Goal: Task Accomplishment & Management: Manage account settings

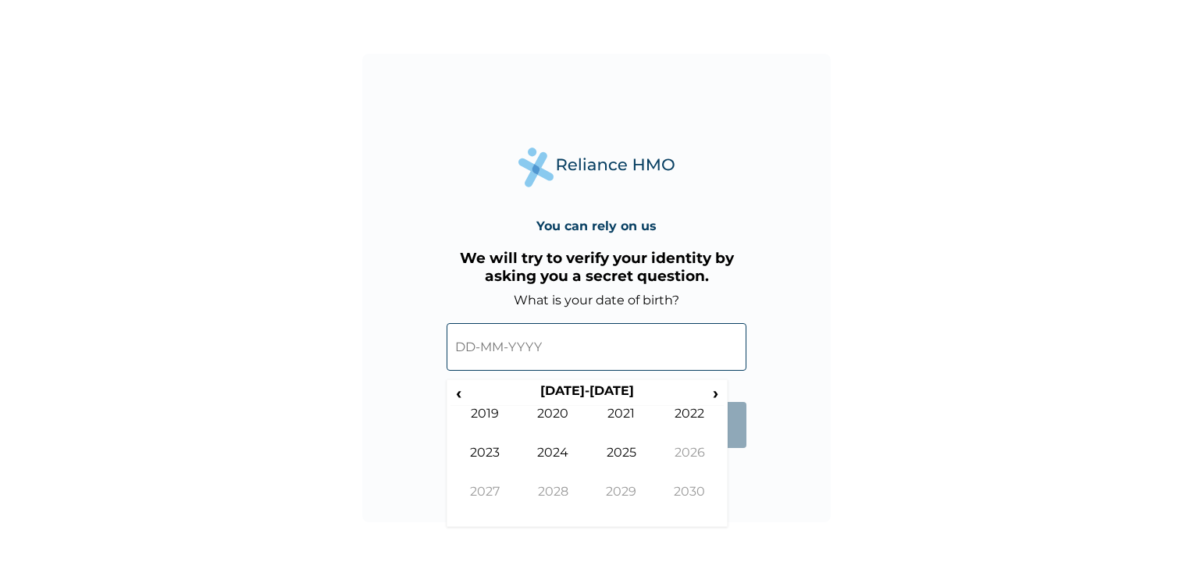
click at [473, 351] on input "text" at bounding box center [597, 347] width 300 height 48
click at [458, 397] on span "‹" at bounding box center [459, 393] width 16 height 20
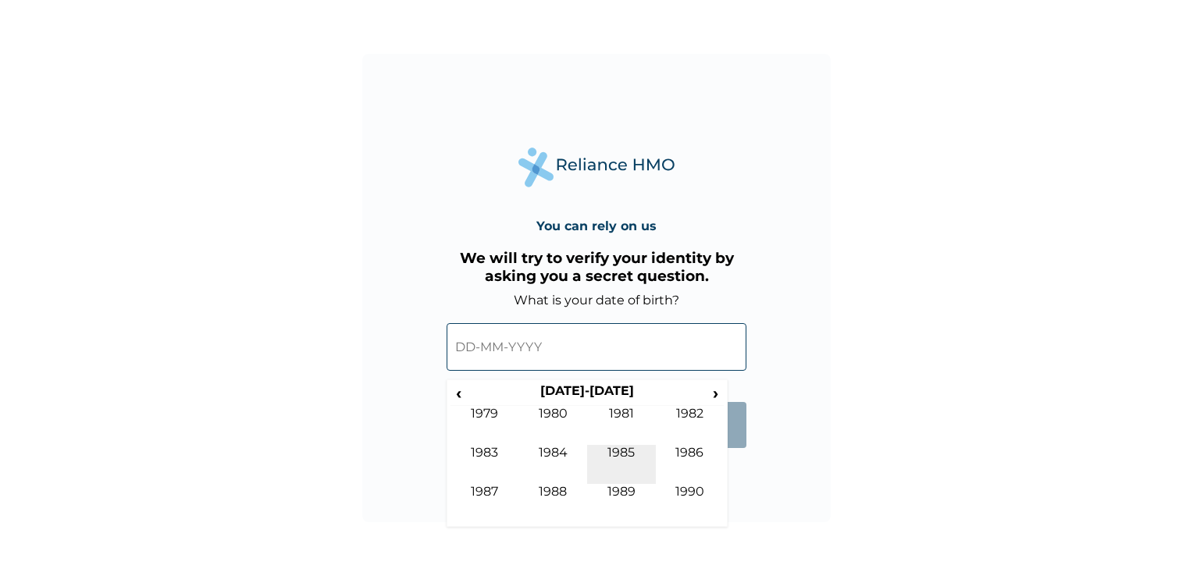
click at [612, 448] on td "1985" at bounding box center [621, 464] width 69 height 39
click at [685, 414] on td "Apr" at bounding box center [690, 425] width 69 height 39
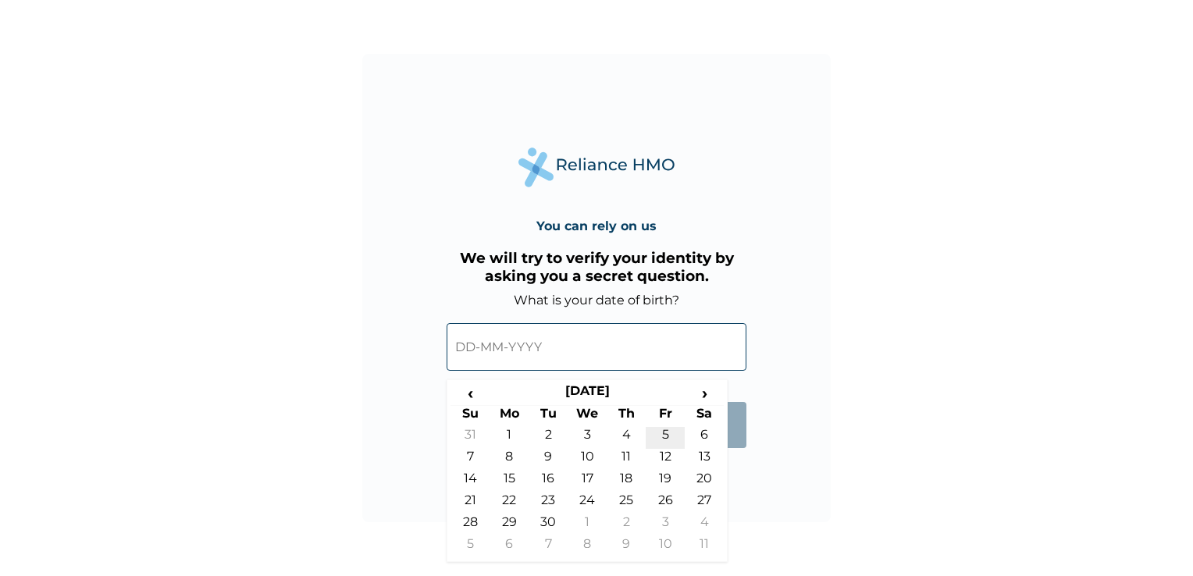
click at [665, 428] on td "5" at bounding box center [665, 438] width 39 height 22
type input "05-04-1985"
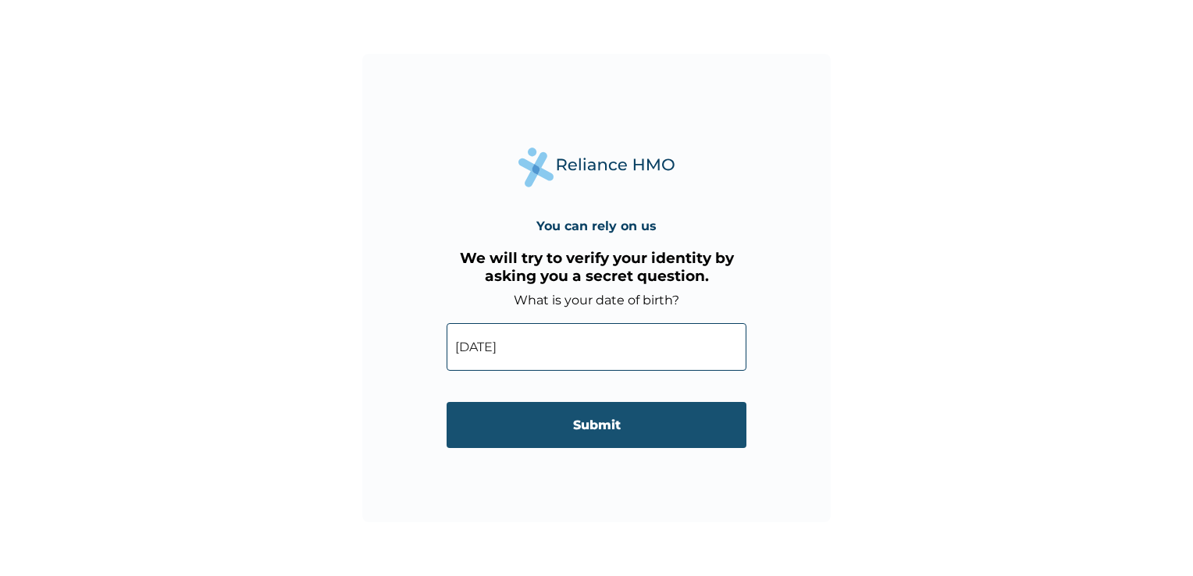
click at [598, 419] on input "Submit" at bounding box center [597, 425] width 300 height 46
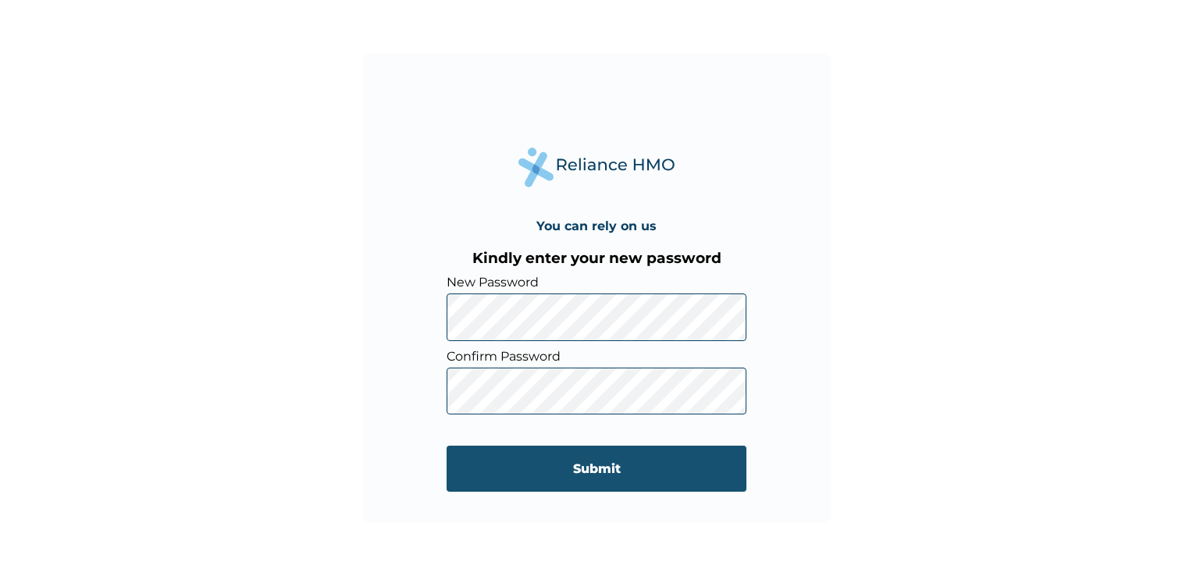
click at [587, 470] on input "Submit" at bounding box center [597, 469] width 300 height 46
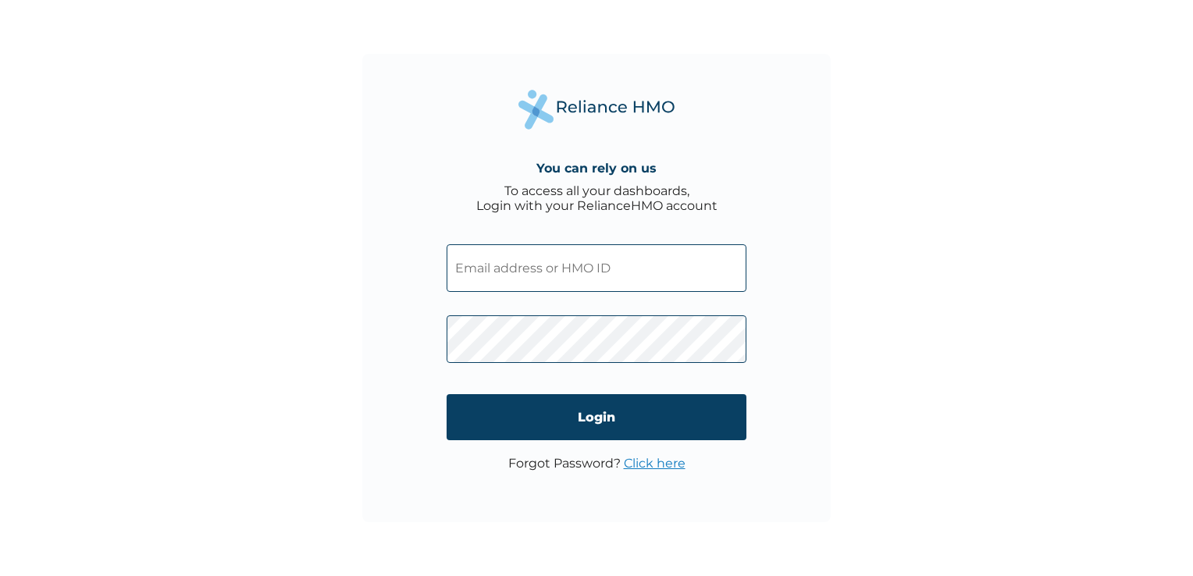
click at [565, 264] on input "text" at bounding box center [597, 268] width 300 height 48
click at [483, 262] on input "text" at bounding box center [597, 268] width 300 height 48
type input "ssv/10019/A"
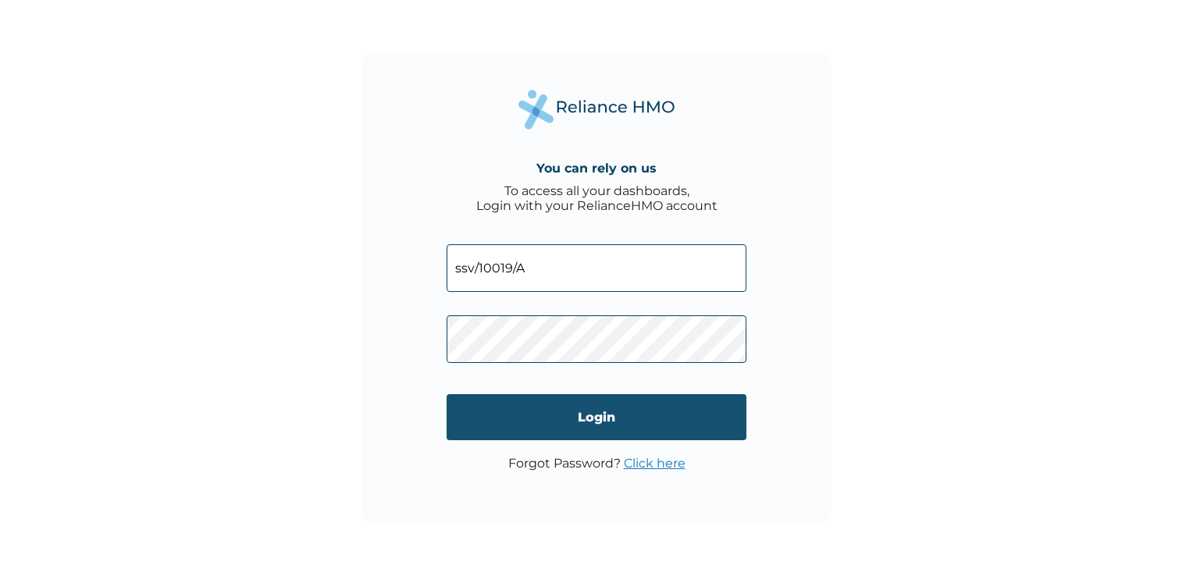
click at [521, 419] on form "ssv/10019/A Login" at bounding box center [597, 342] width 300 height 227
click at [588, 419] on input "Login" at bounding box center [597, 417] width 300 height 46
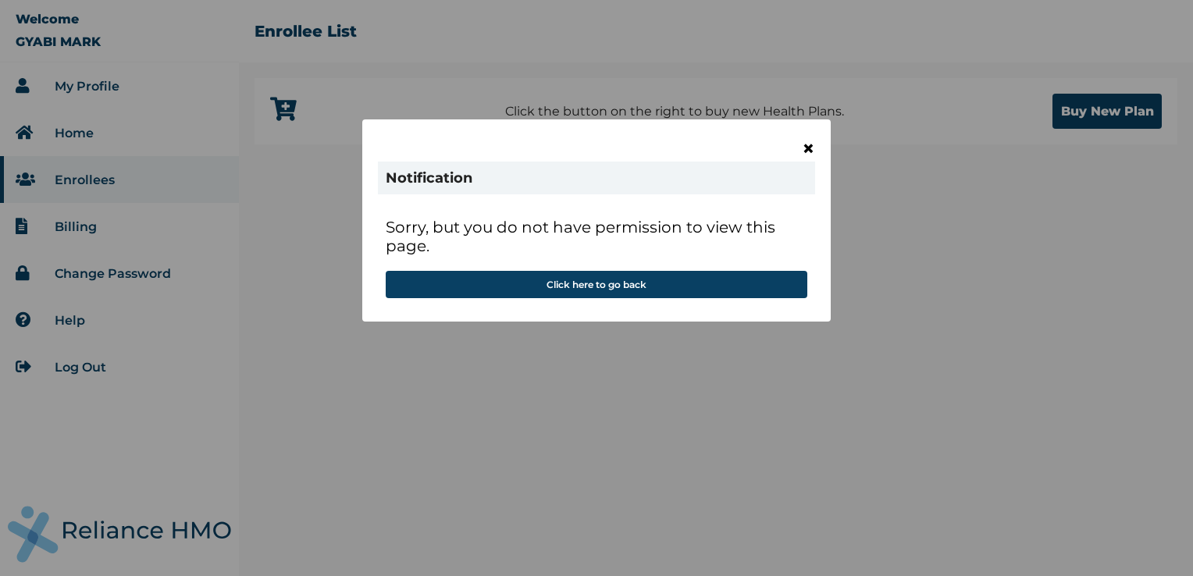
click at [809, 147] on span "×" at bounding box center [808, 148] width 13 height 27
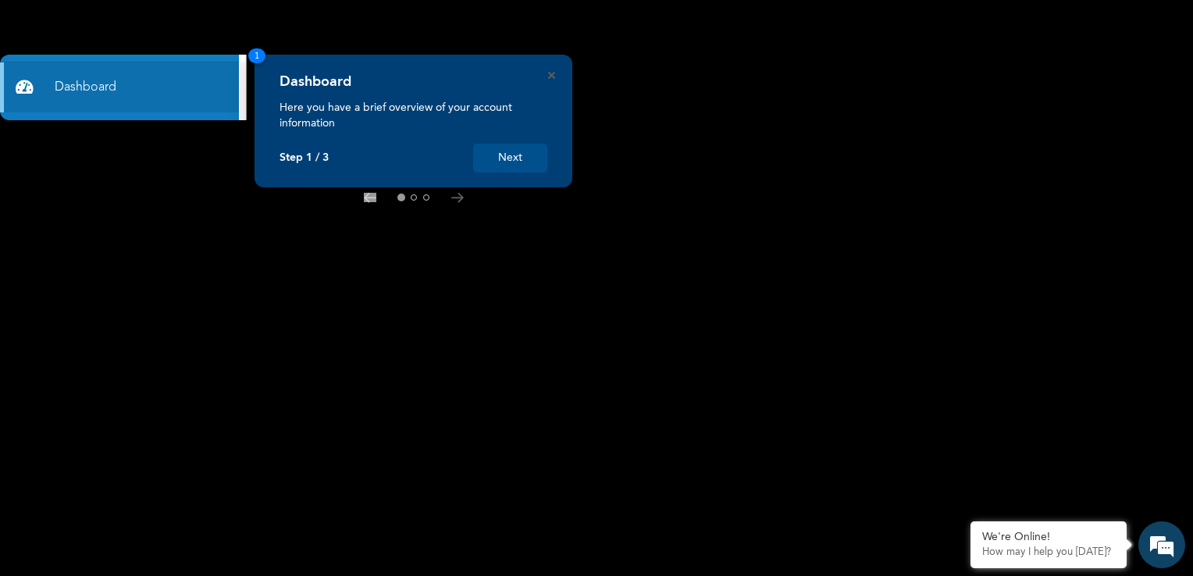
click at [515, 155] on button "Next" at bounding box center [510, 158] width 74 height 29
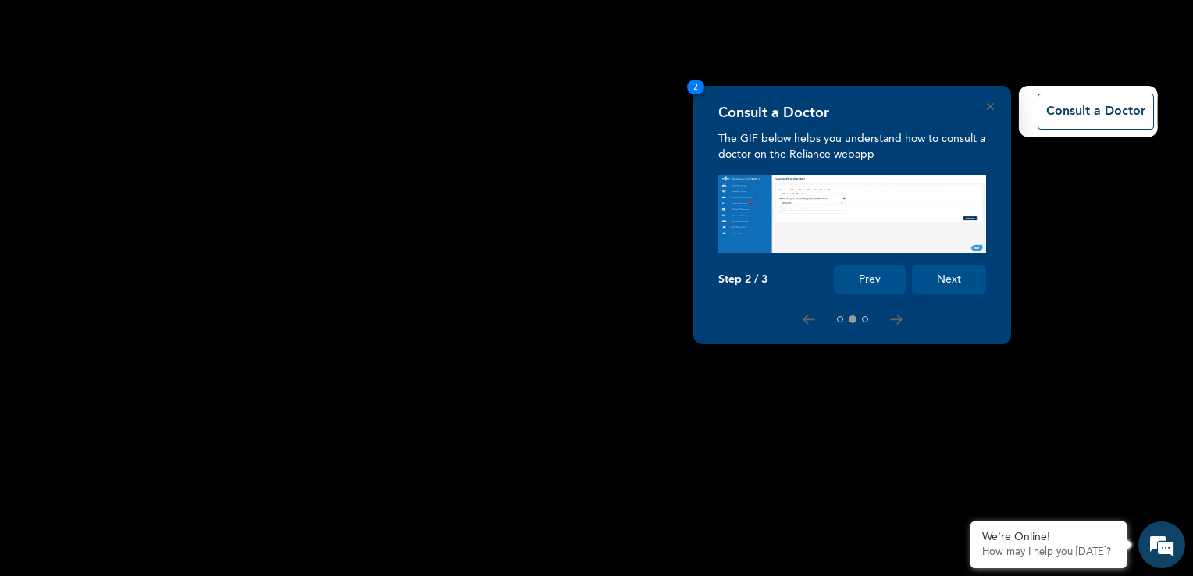
click at [862, 280] on button "Prev" at bounding box center [870, 280] width 72 height 29
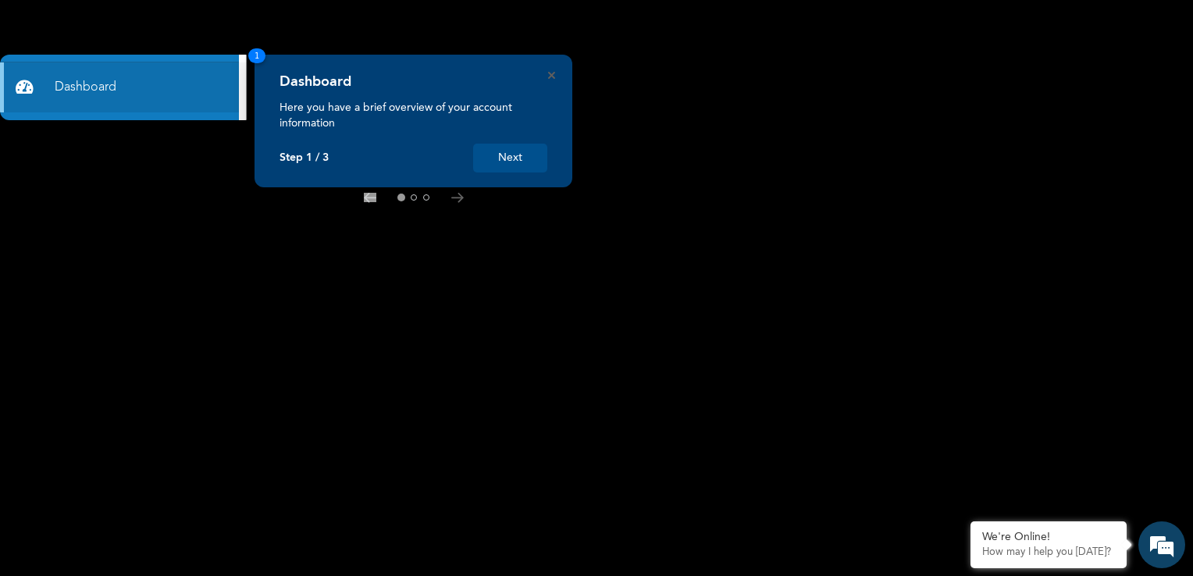
click at [524, 158] on button "Next" at bounding box center [510, 158] width 74 height 29
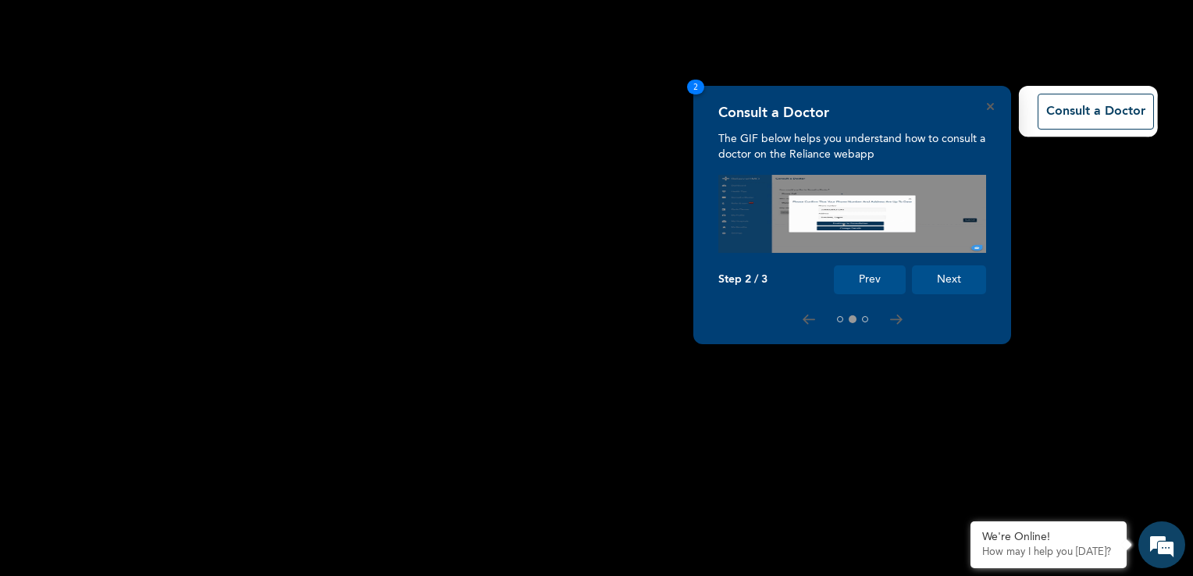
click at [953, 280] on button "Next" at bounding box center [949, 280] width 74 height 29
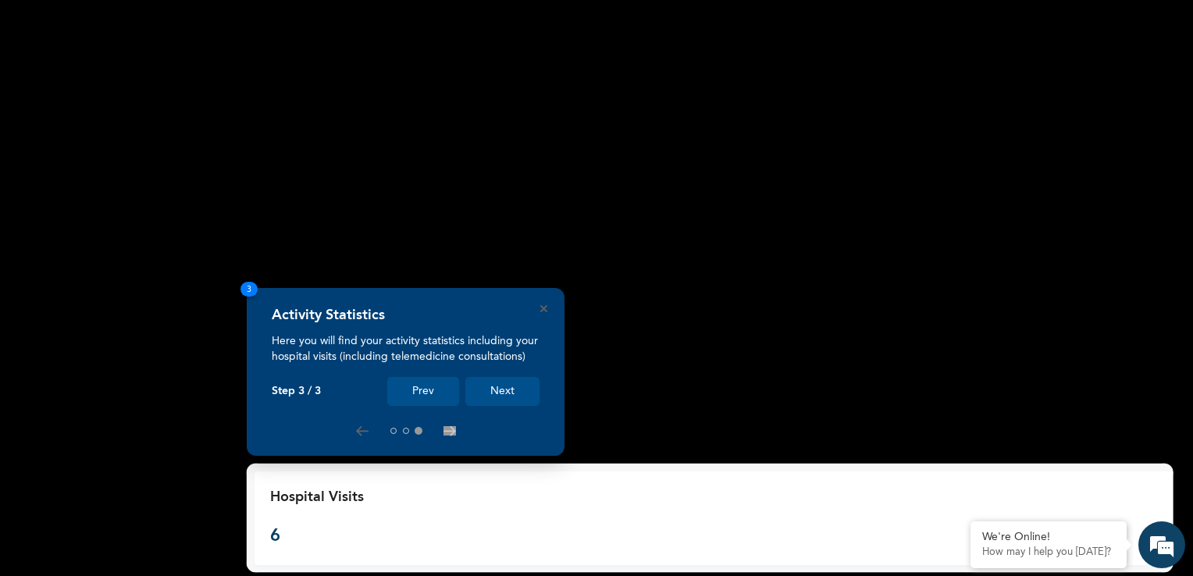
click at [494, 386] on button "Next" at bounding box center [502, 391] width 74 height 29
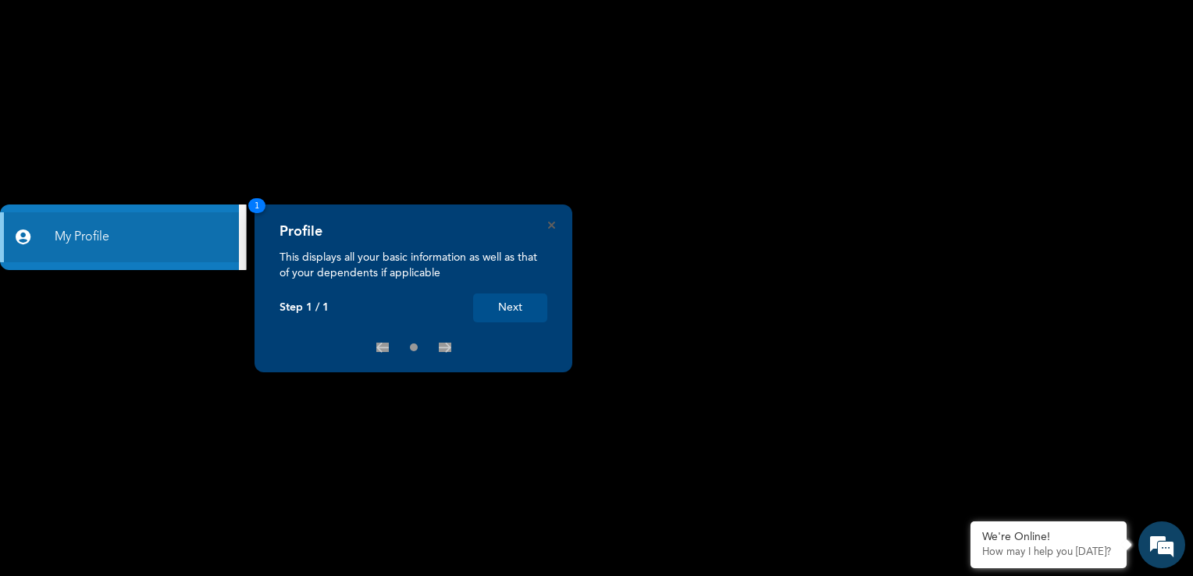
click at [516, 308] on button "Next" at bounding box center [510, 308] width 74 height 29
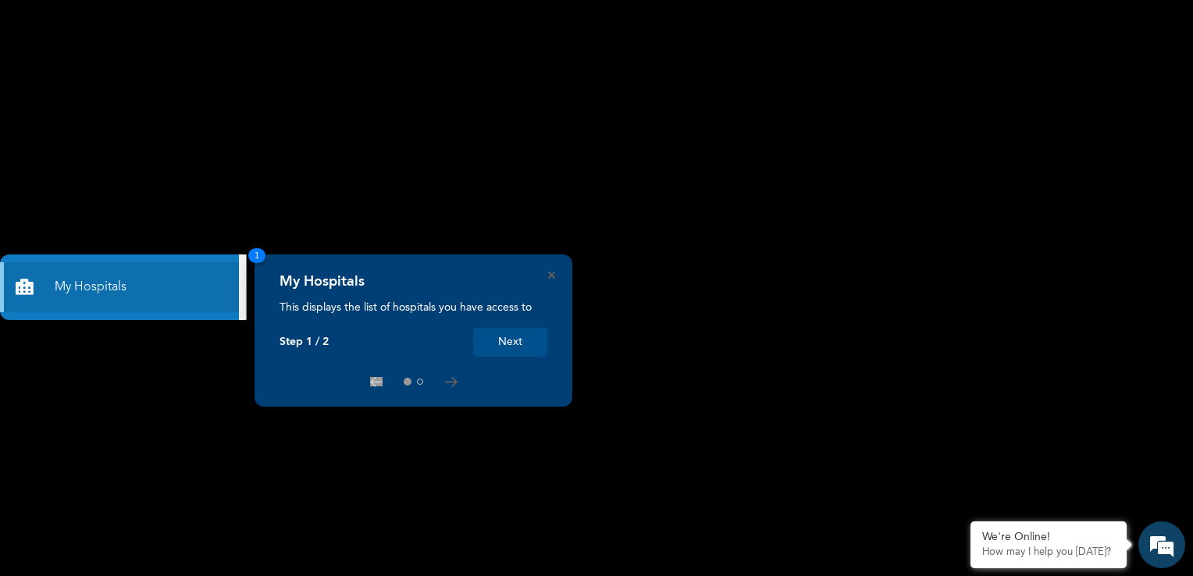
click at [519, 342] on button "Next" at bounding box center [510, 342] width 74 height 29
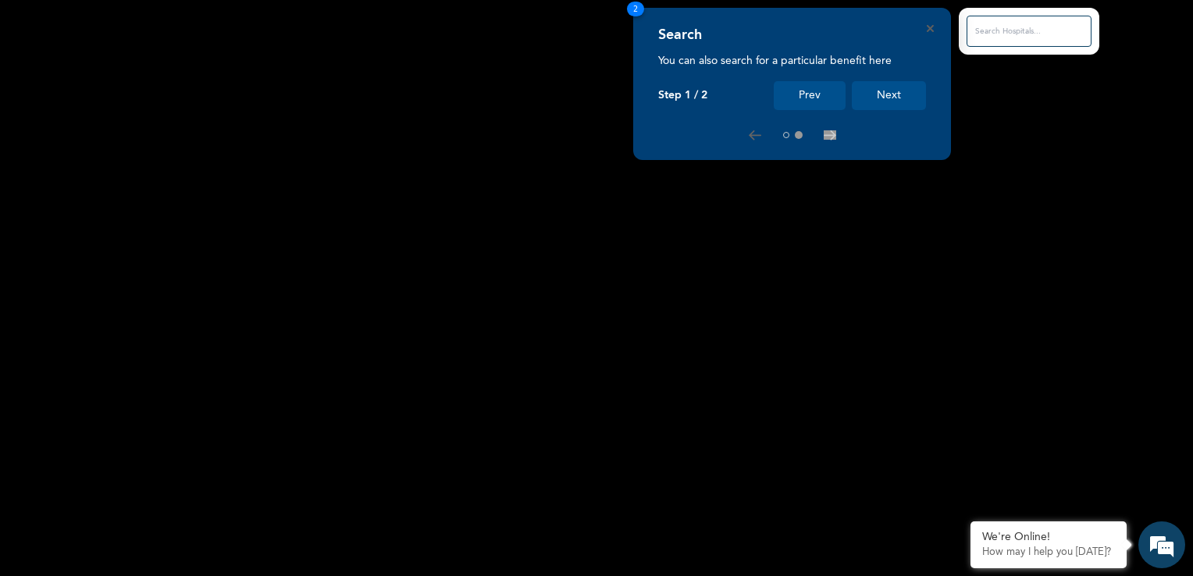
click at [892, 95] on button "Next" at bounding box center [889, 95] width 74 height 29
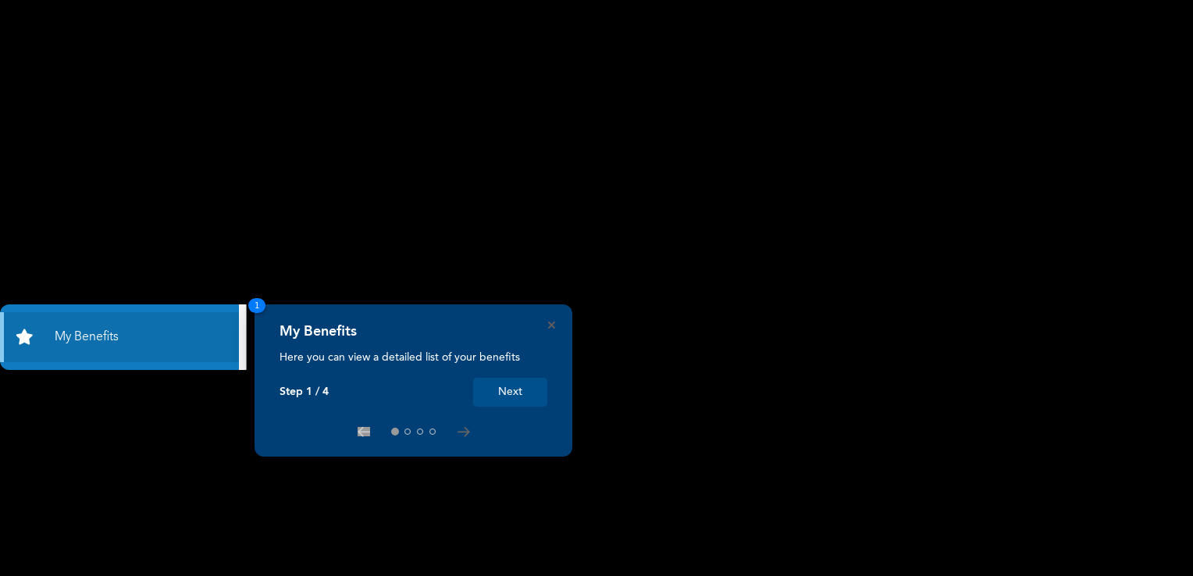
click at [519, 387] on button "Next" at bounding box center [510, 392] width 74 height 29
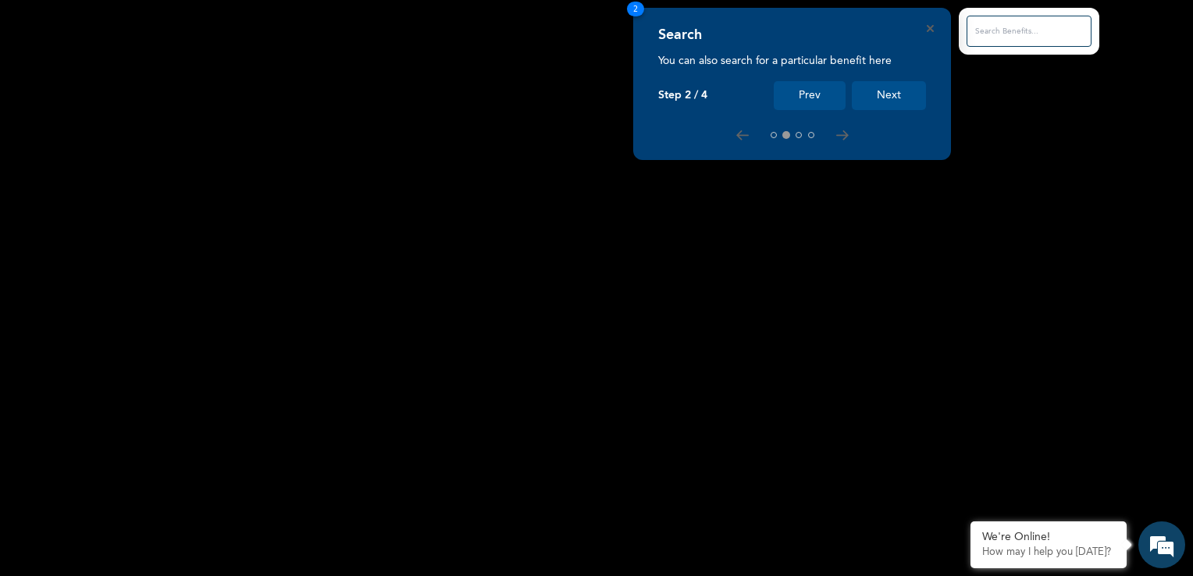
click at [878, 100] on button "Next" at bounding box center [889, 95] width 74 height 29
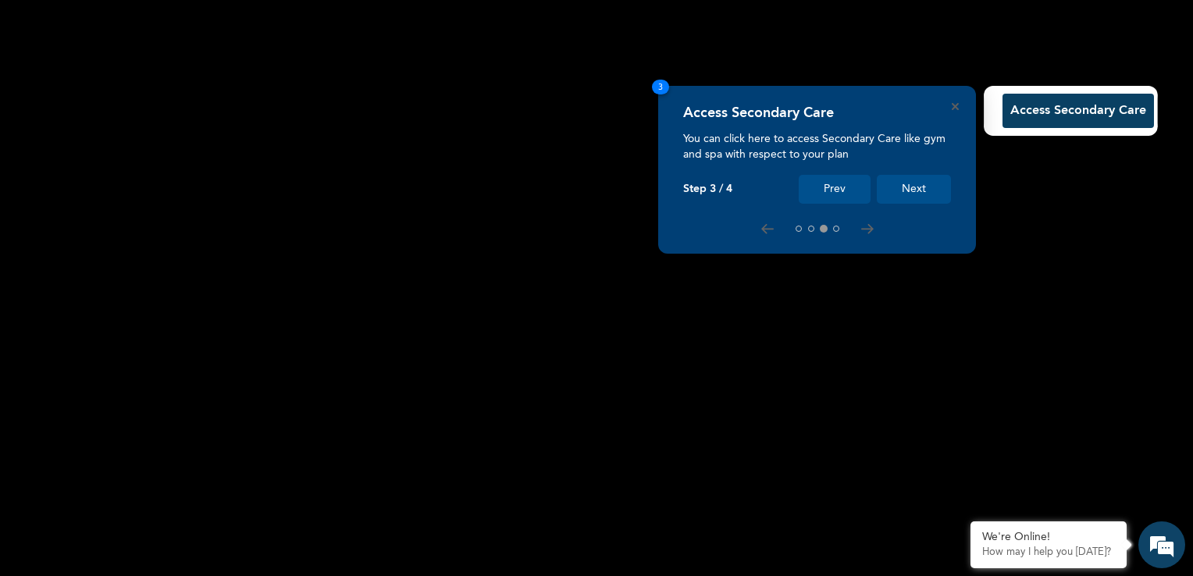
click at [914, 192] on button "Next" at bounding box center [914, 189] width 74 height 29
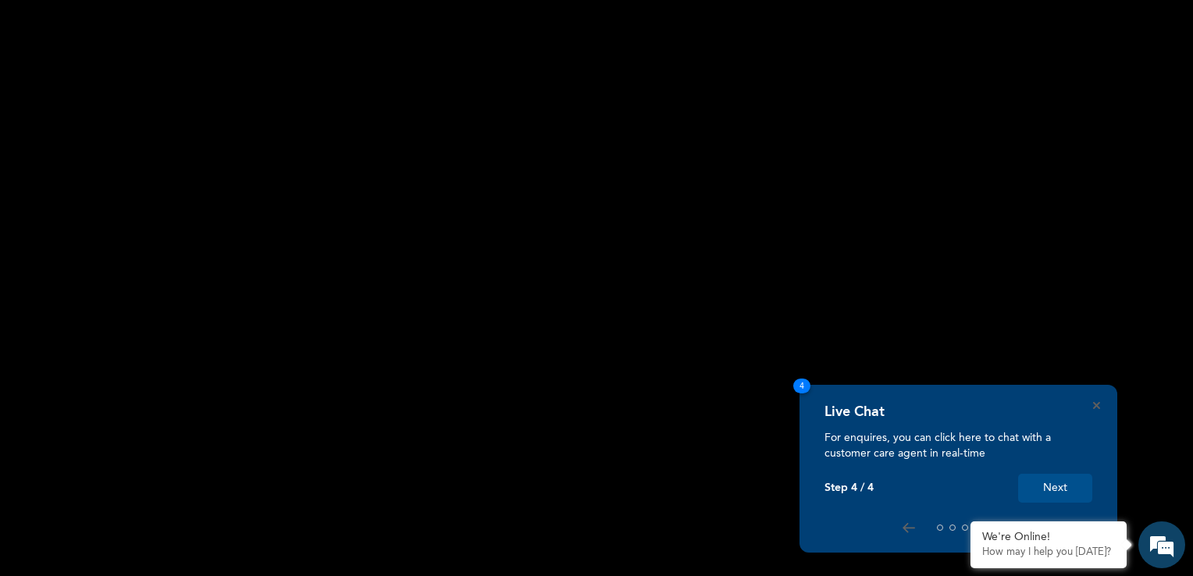
click at [1078, 495] on button "Next" at bounding box center [1055, 488] width 74 height 29
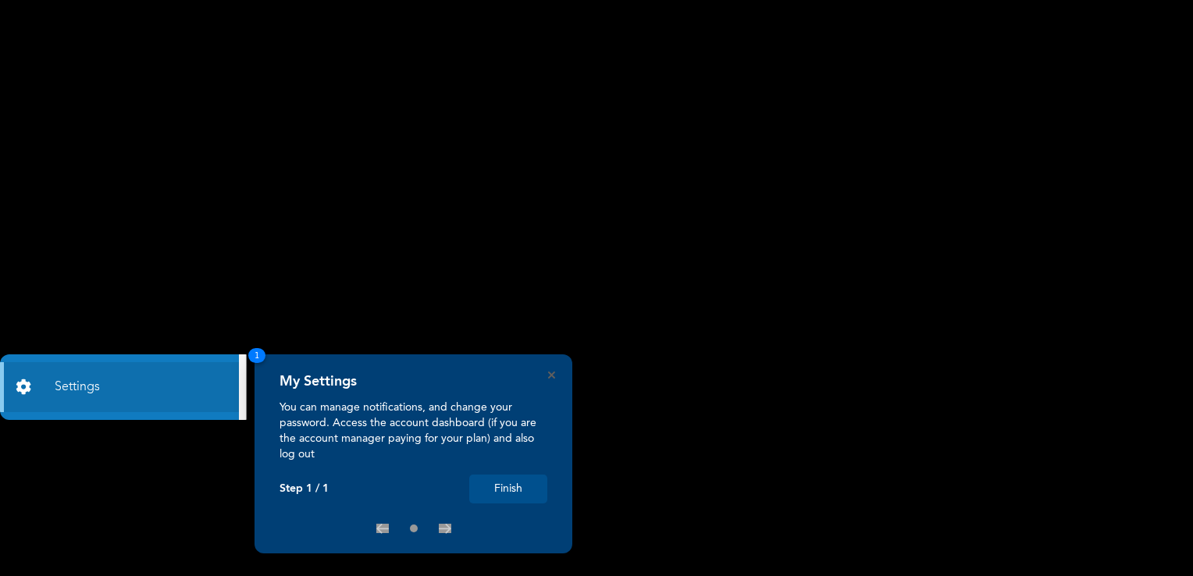
click at [517, 488] on button "Finish" at bounding box center [508, 489] width 78 height 29
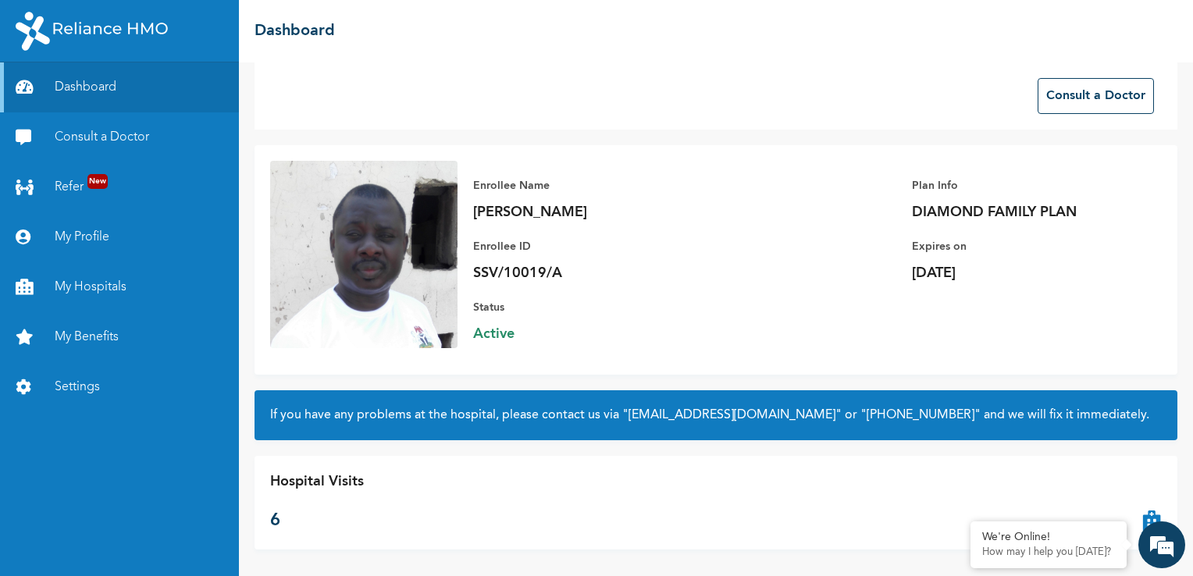
scroll to position [20, 0]
